Goal: Task Accomplishment & Management: Use online tool/utility

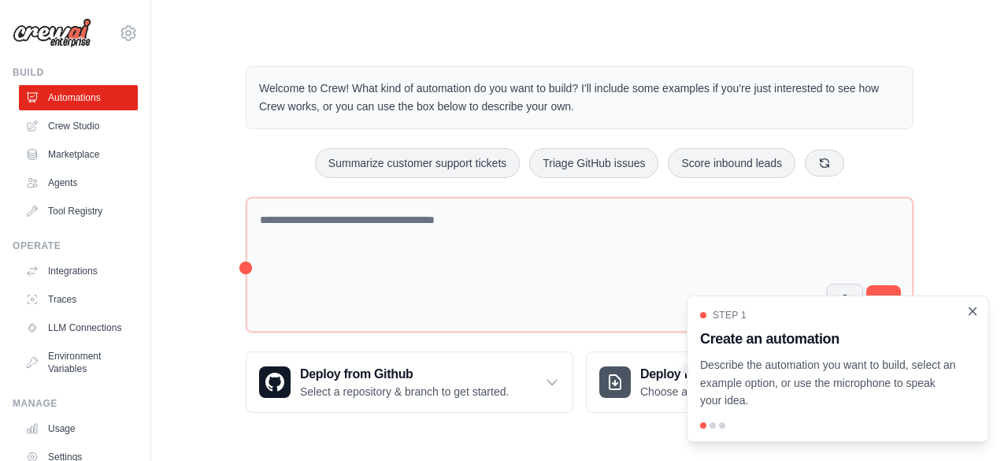
click at [977, 309] on icon "Close walkthrough" at bounding box center [973, 311] width 14 height 14
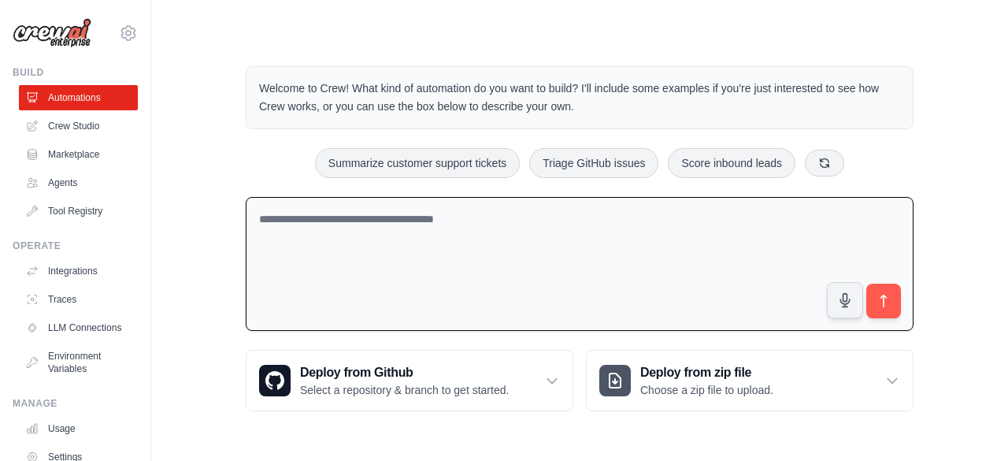
click at [389, 234] on textarea at bounding box center [580, 264] width 668 height 135
click at [88, 132] on link "Crew Studio" at bounding box center [79, 125] width 119 height 25
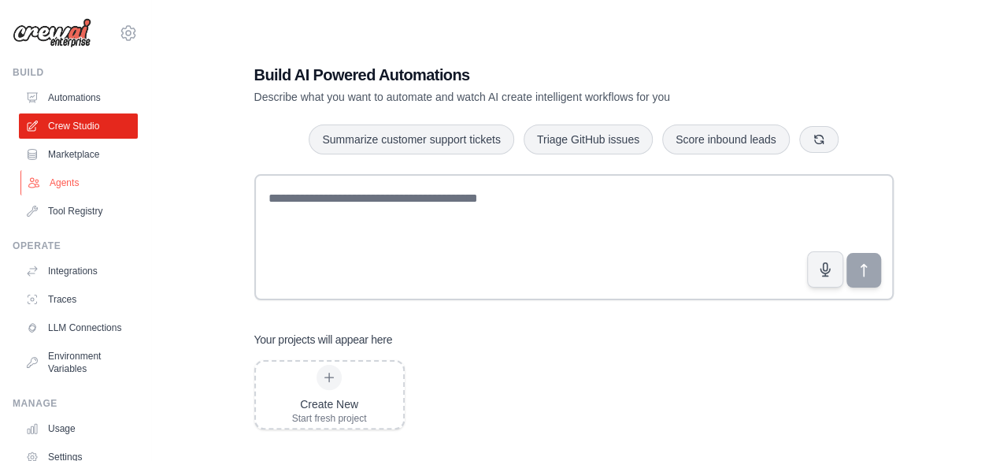
click at [76, 185] on link "Agents" at bounding box center [79, 182] width 119 height 25
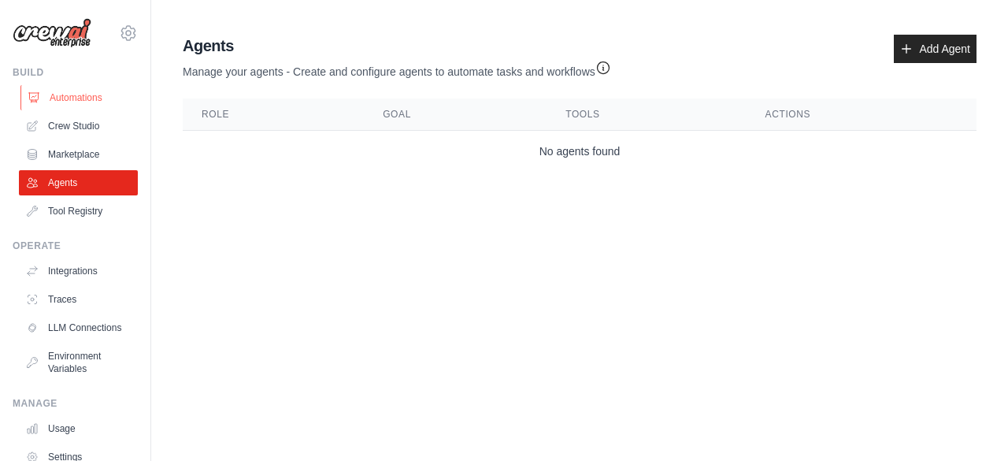
click at [73, 96] on link "Automations" at bounding box center [79, 97] width 119 height 25
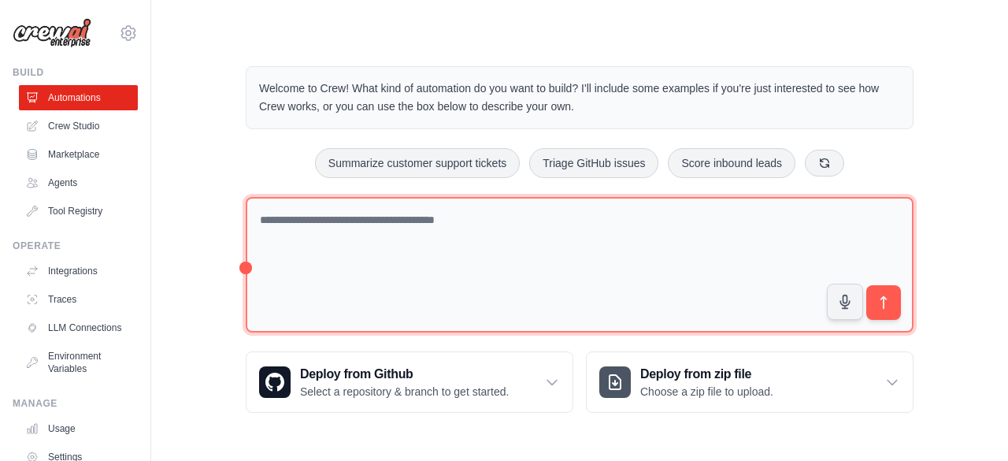
click at [362, 264] on textarea at bounding box center [580, 265] width 668 height 136
type textarea "**********"
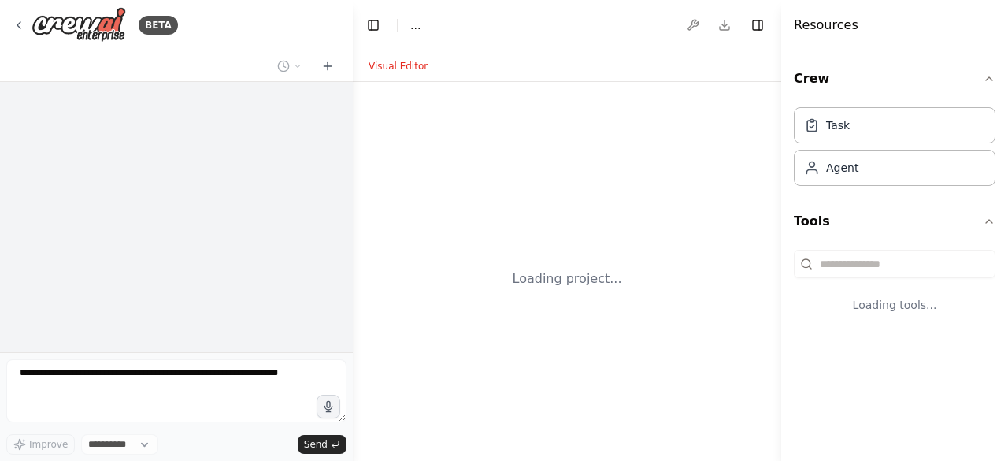
select select "****"
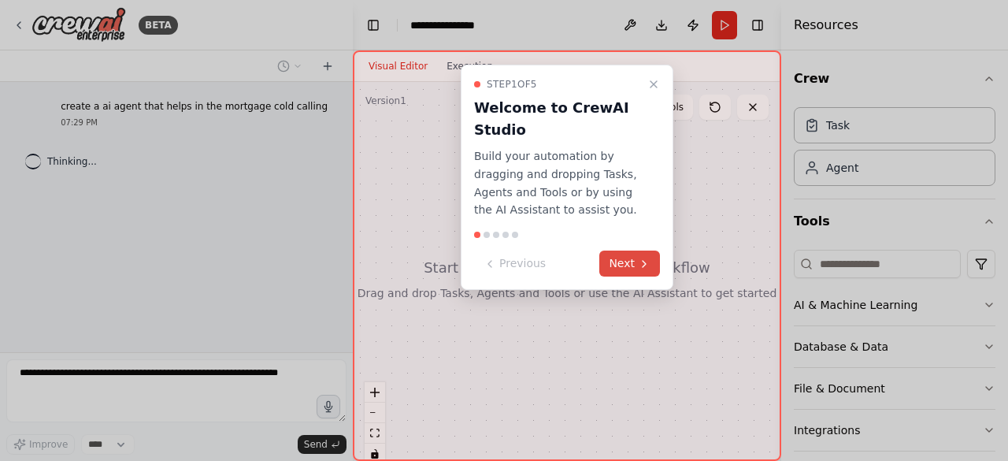
click at [629, 264] on button "Next" at bounding box center [629, 263] width 61 height 26
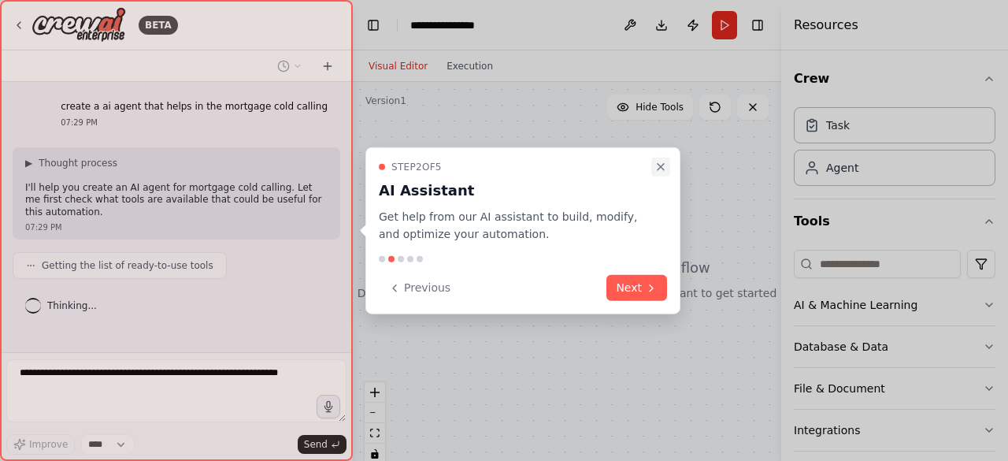
click at [662, 161] on icon "Close walkthrough" at bounding box center [661, 166] width 13 height 13
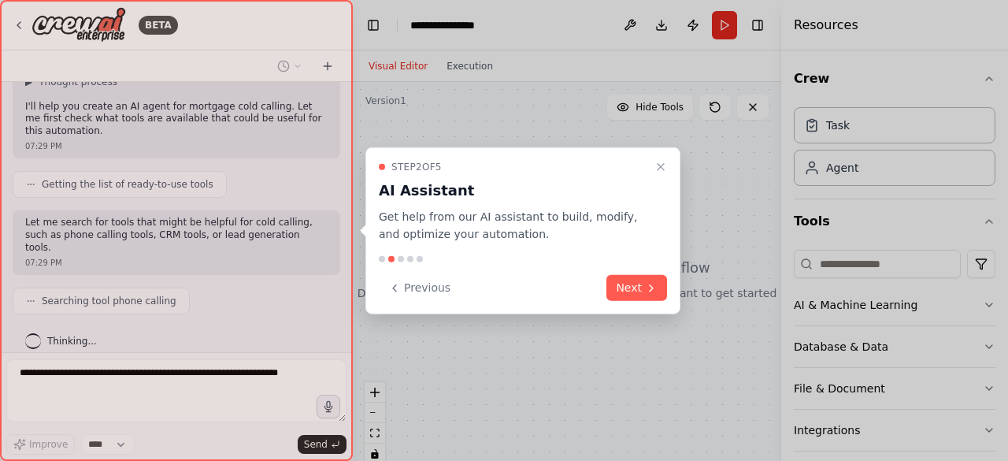
scroll to position [120, 0]
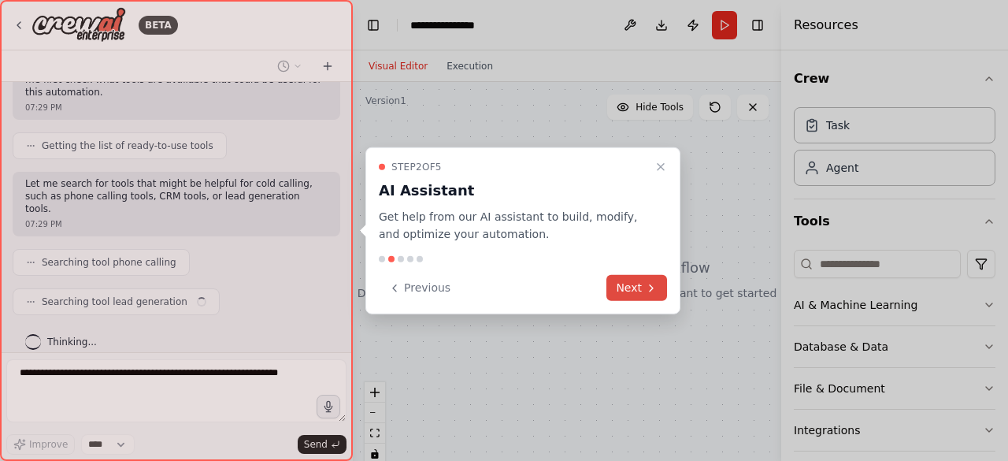
click at [626, 283] on button "Next" at bounding box center [637, 288] width 61 height 26
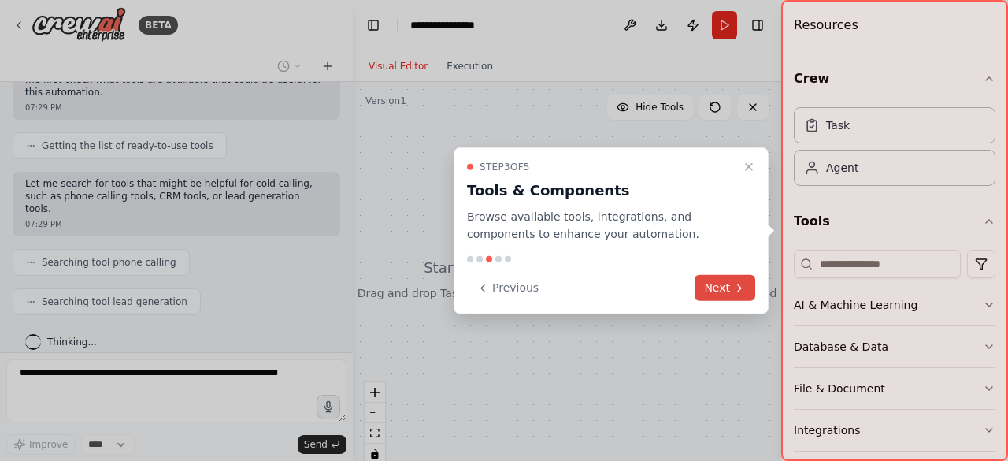
click at [725, 284] on button "Next" at bounding box center [725, 288] width 61 height 26
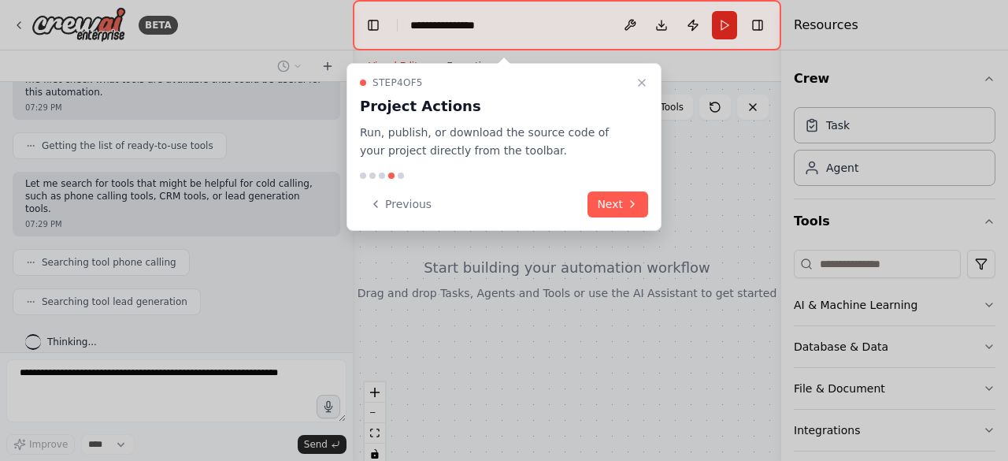
scroll to position [159, 0]
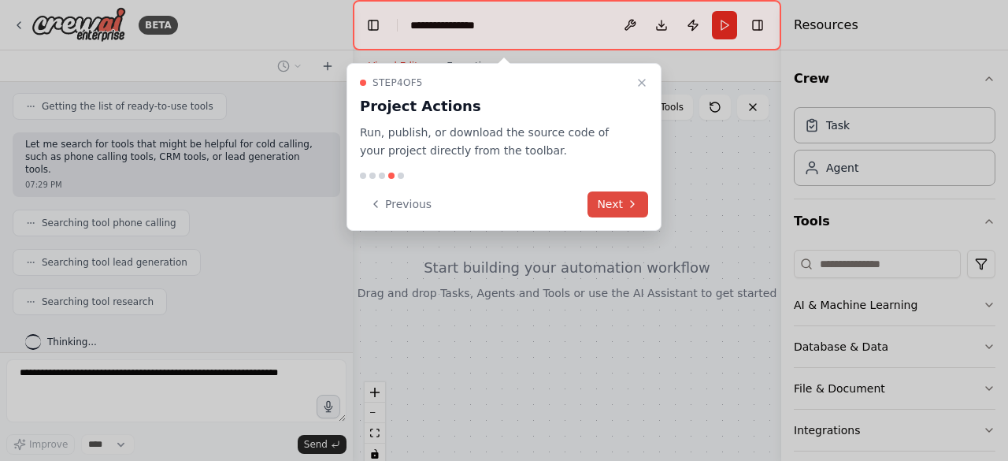
click at [608, 196] on button "Next" at bounding box center [618, 204] width 61 height 26
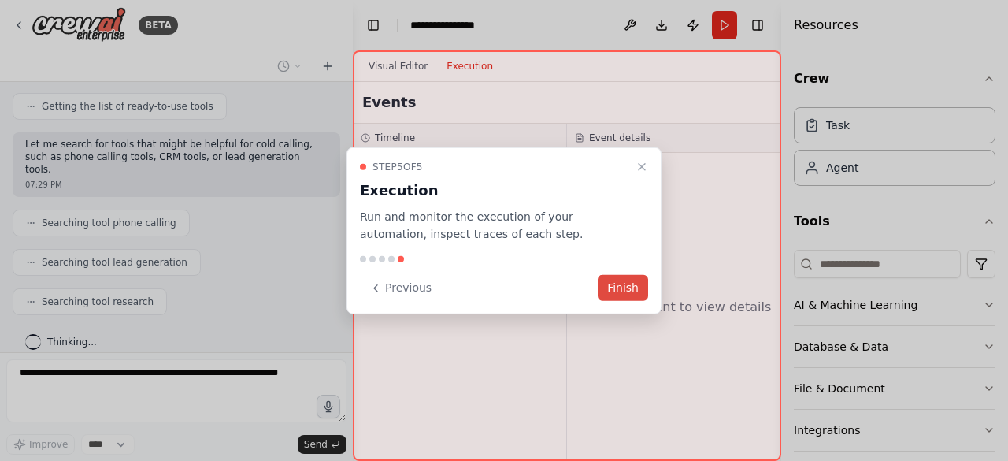
click at [625, 276] on button "Finish" at bounding box center [623, 288] width 50 height 26
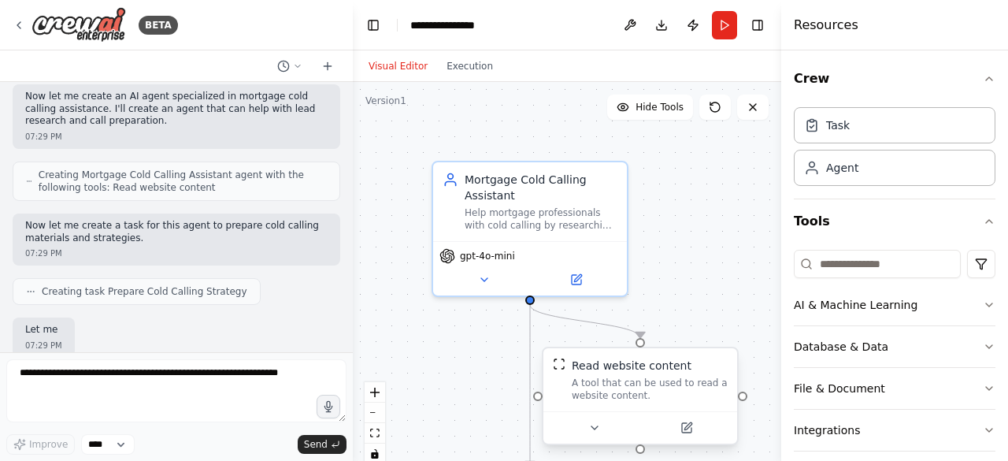
scroll to position [482, 0]
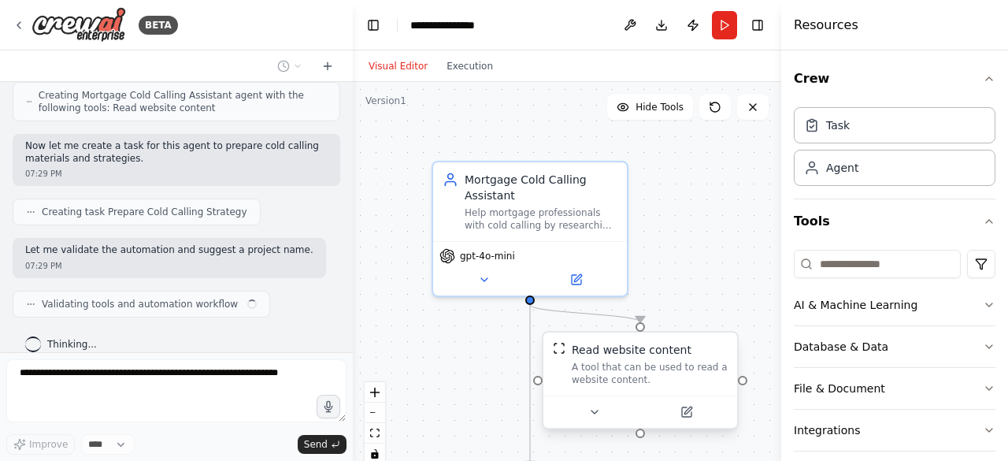
drag, startPoint x: 676, startPoint y: 394, endPoint x: 682, endPoint y: 382, distance: 13.4
click at [682, 382] on div "A tool that can be used to read a website content." at bounding box center [650, 373] width 156 height 25
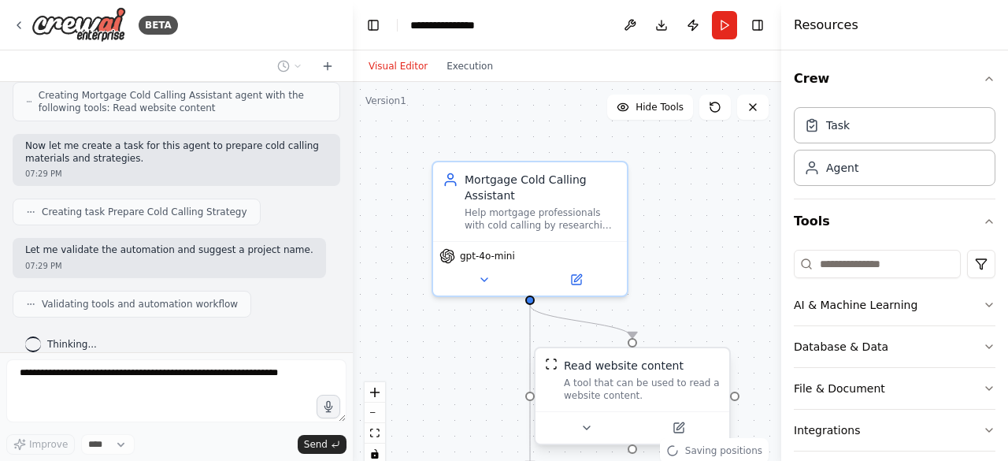
drag, startPoint x: 682, startPoint y: 382, endPoint x: 713, endPoint y: 378, distance: 31.0
click at [713, 378] on div "A tool that can be used to read a website content." at bounding box center [642, 389] width 156 height 25
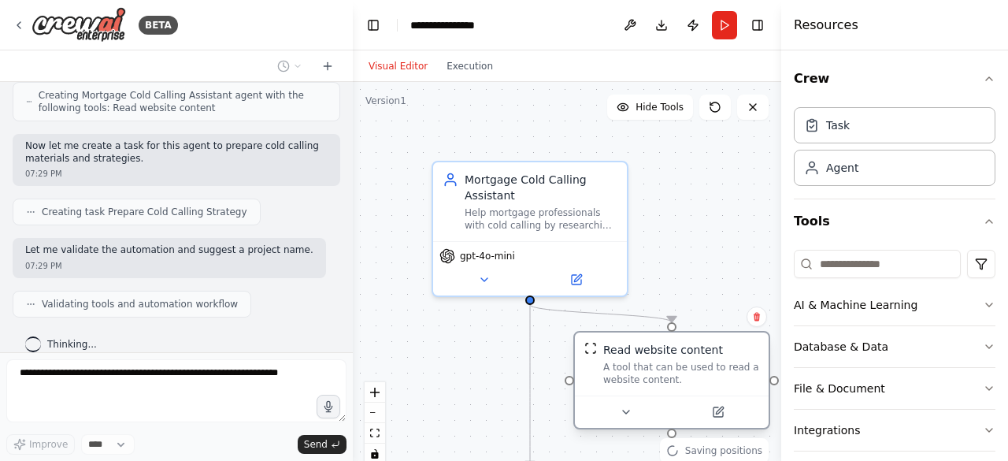
drag, startPoint x: 713, startPoint y: 378, endPoint x: 725, endPoint y: 365, distance: 17.9
click at [725, 365] on div "A tool that can be used to read a website content." at bounding box center [681, 373] width 156 height 25
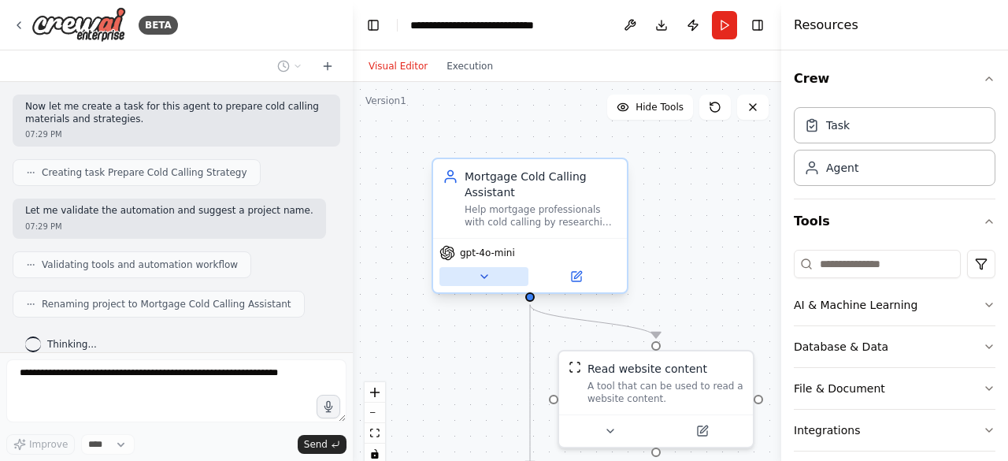
click at [488, 284] on button at bounding box center [484, 276] width 89 height 19
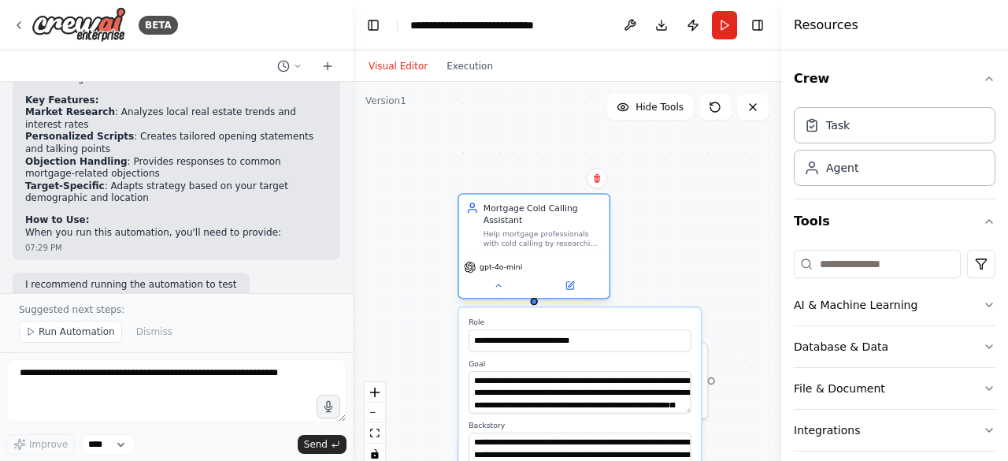
click at [503, 292] on div "gpt-4o-mini" at bounding box center [534, 276] width 150 height 43
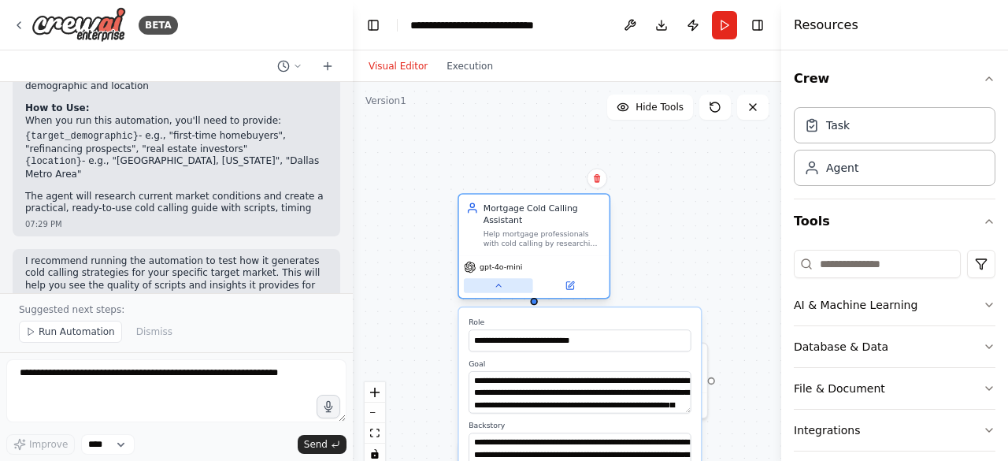
click at [507, 291] on button at bounding box center [498, 285] width 69 height 15
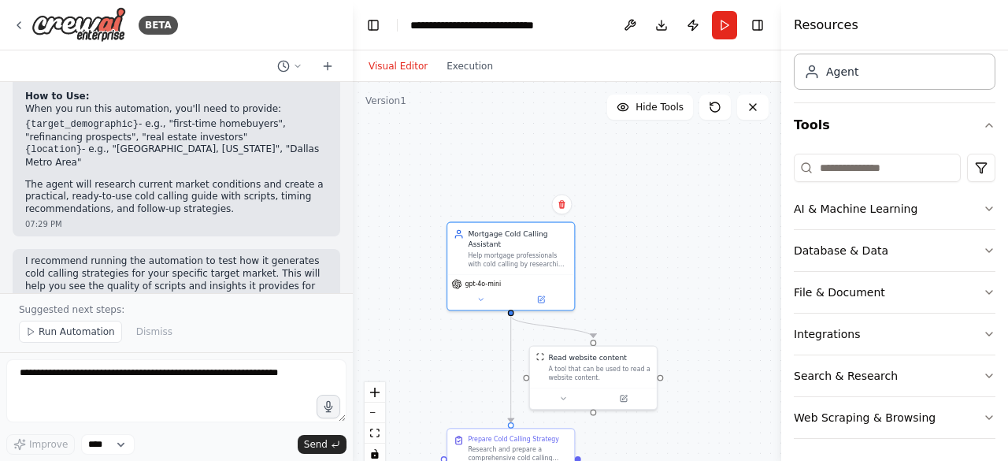
scroll to position [0, 0]
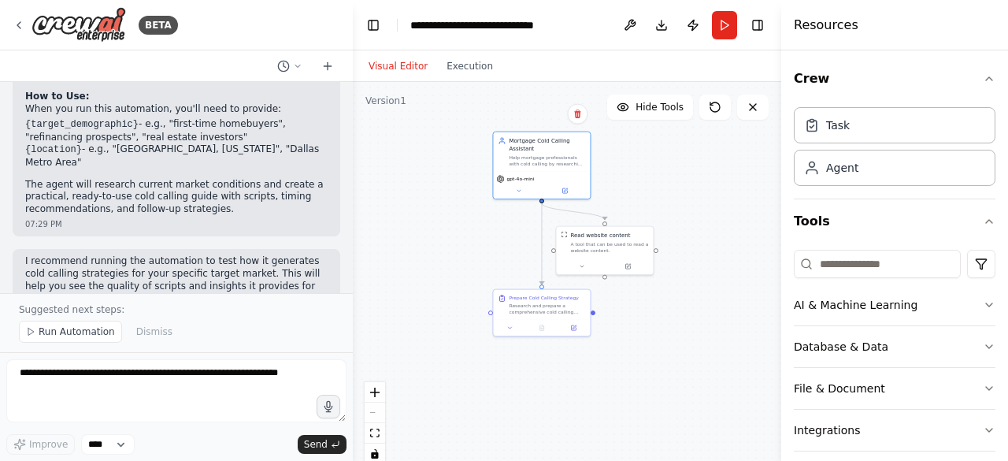
drag, startPoint x: 692, startPoint y: 274, endPoint x: 672, endPoint y: 136, distance: 139.2
click at [672, 136] on div ".deletable-edge-delete-btn { width: 20px; height: 20px; border: 0px solid #ffff…" at bounding box center [567, 279] width 429 height 394
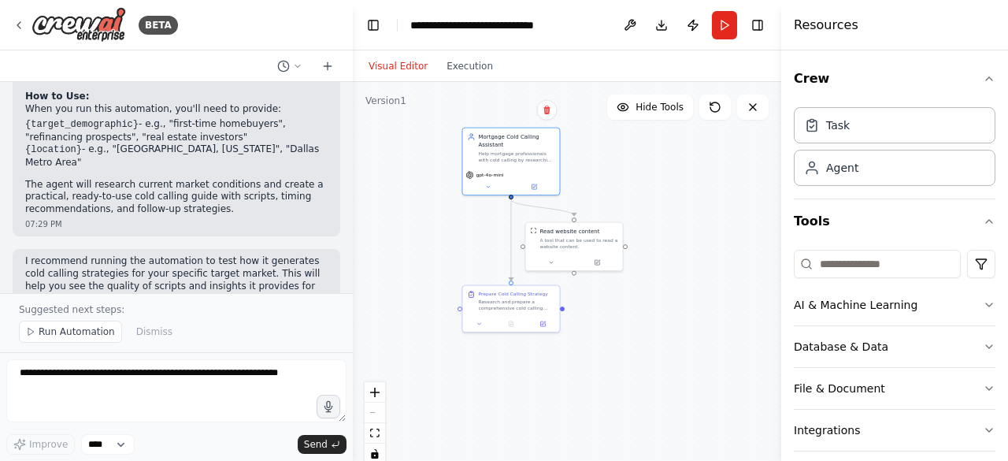
drag, startPoint x: 703, startPoint y: 187, endPoint x: 670, endPoint y: 199, distance: 35.1
click at [670, 199] on div ".deletable-edge-delete-btn { width: 20px; height: 20px; border: 0px solid #ffff…" at bounding box center [567, 279] width 429 height 394
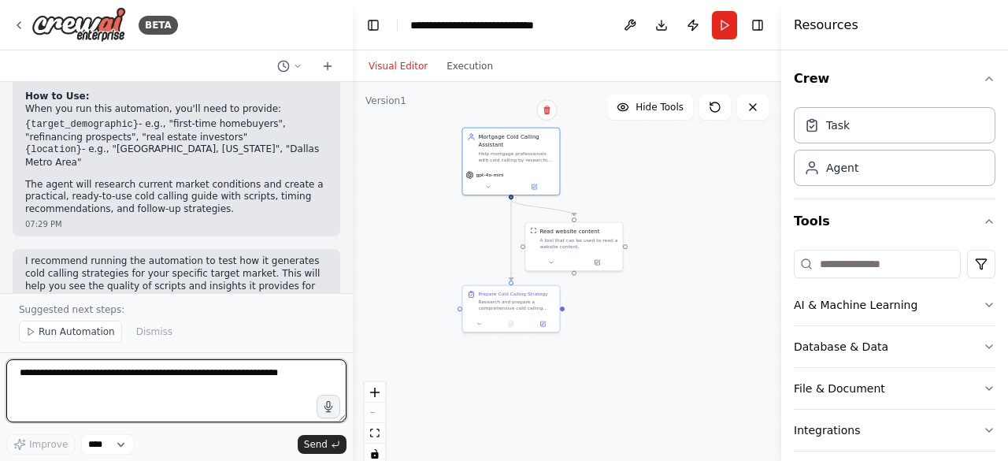
click at [243, 388] on textarea at bounding box center [176, 390] width 340 height 63
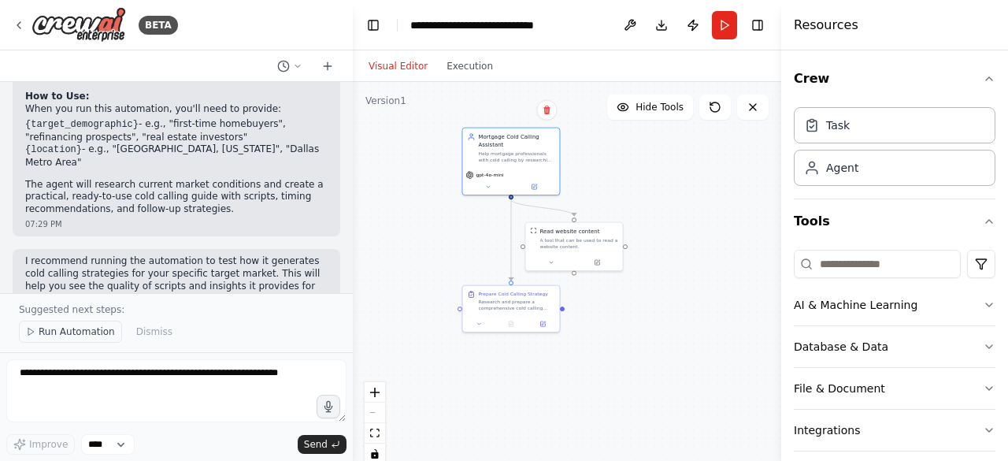
click at [65, 340] on button "Run Automation" at bounding box center [70, 332] width 103 height 22
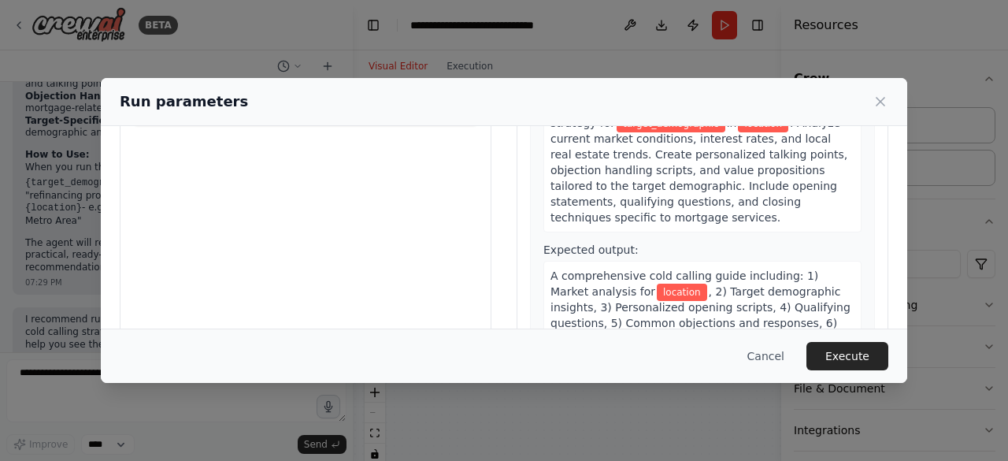
scroll to position [208, 0]
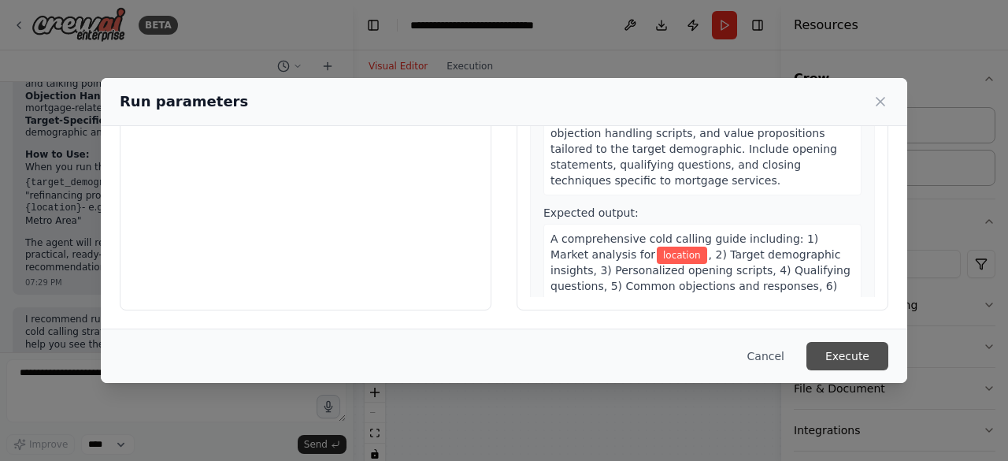
click at [852, 358] on button "Execute" at bounding box center [848, 356] width 82 height 28
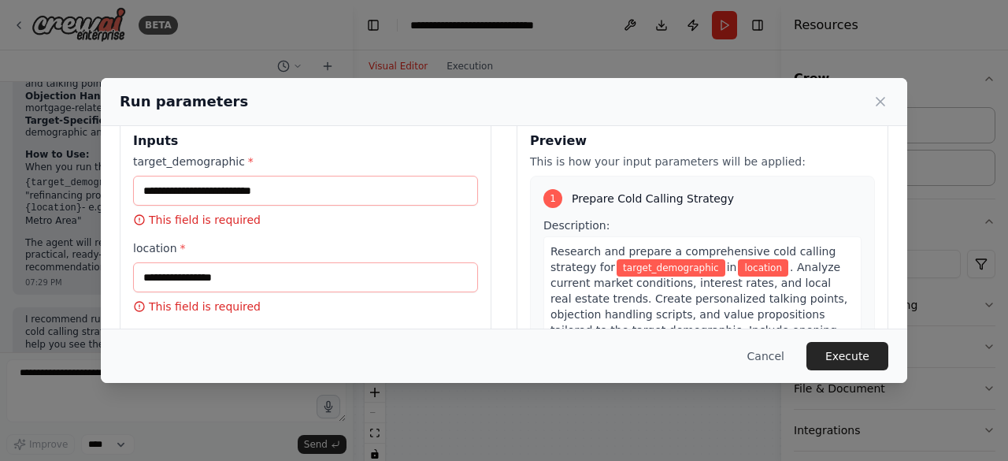
scroll to position [31, 0]
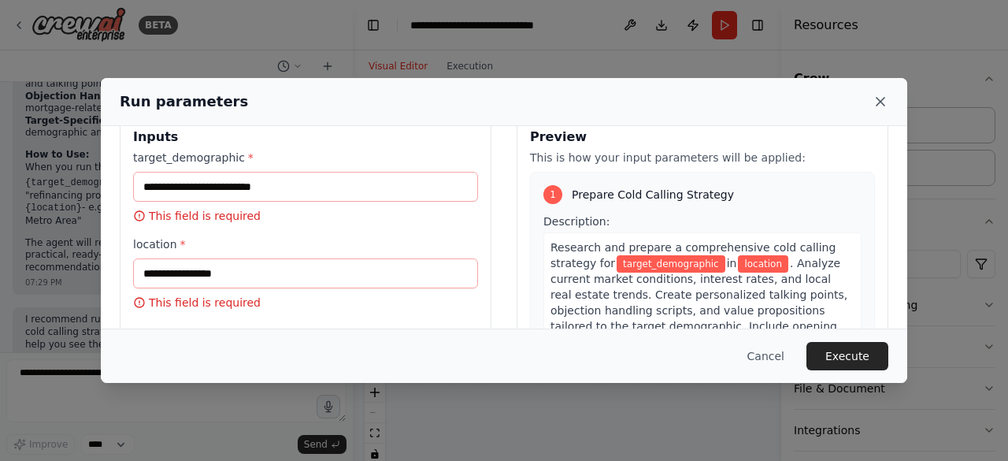
click at [881, 101] on icon at bounding box center [881, 102] width 8 height 8
